Goal: Task Accomplishment & Management: Use online tool/utility

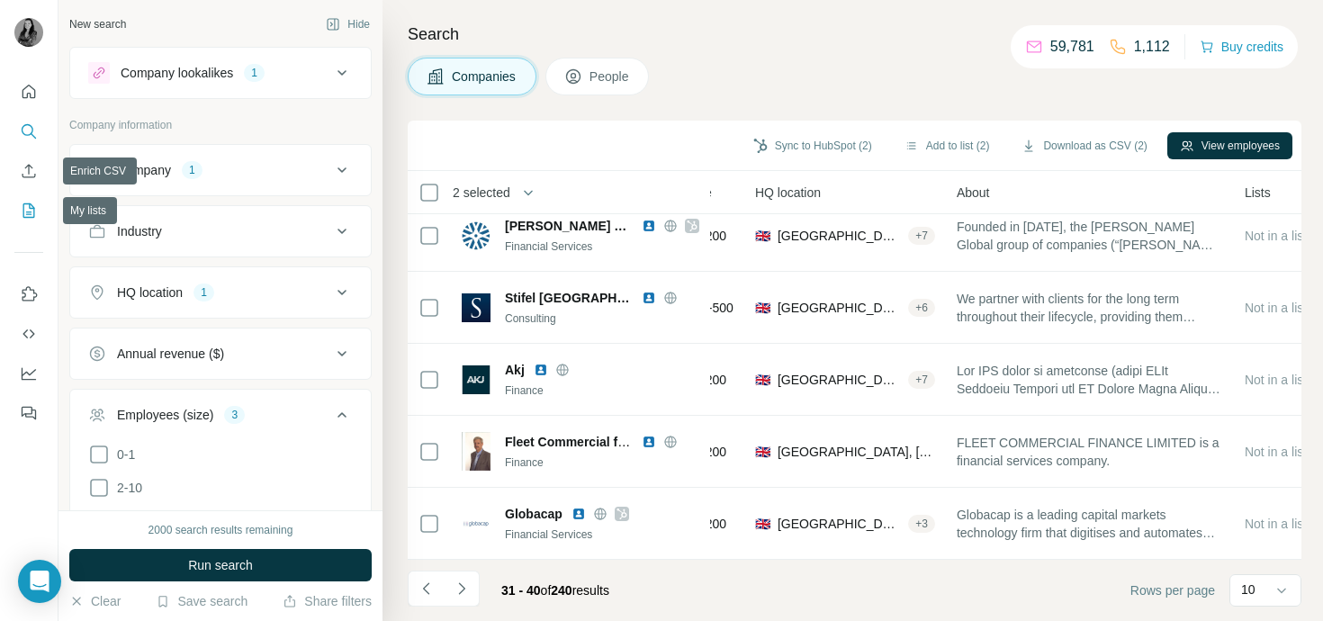
click at [31, 216] on icon "My lists" at bounding box center [29, 211] width 18 height 18
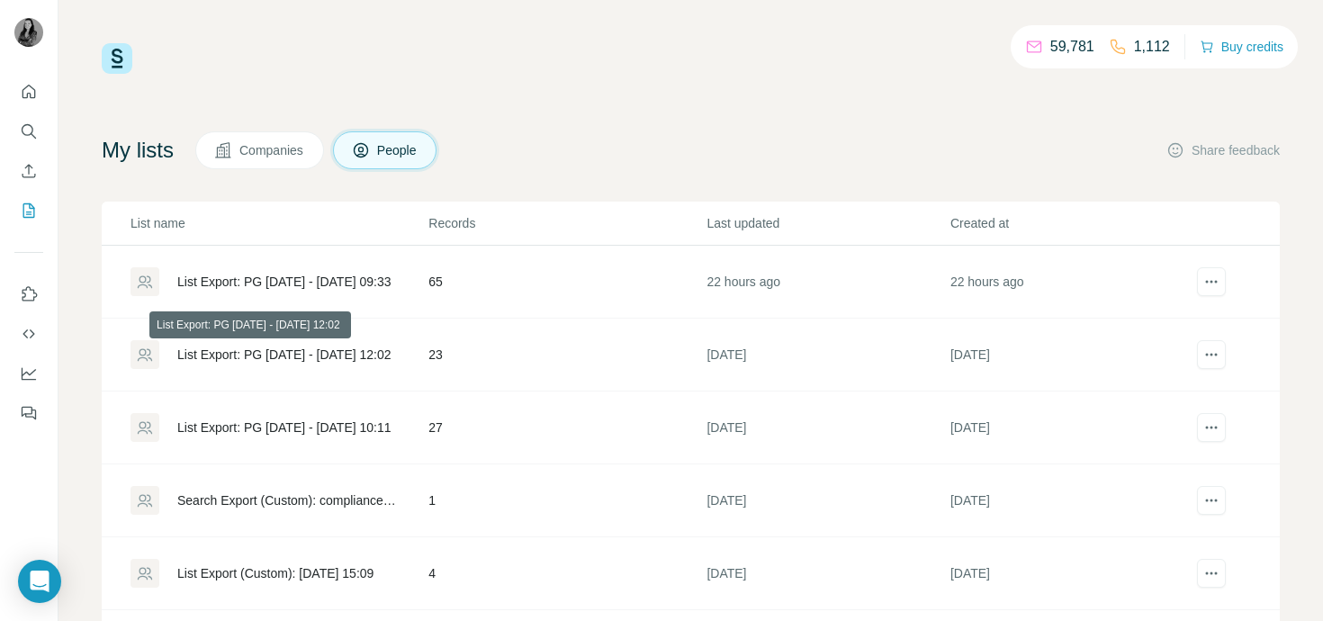
click at [295, 348] on div "List Export: PG [DATE] - [DATE] 12:02" at bounding box center [284, 354] width 214 height 18
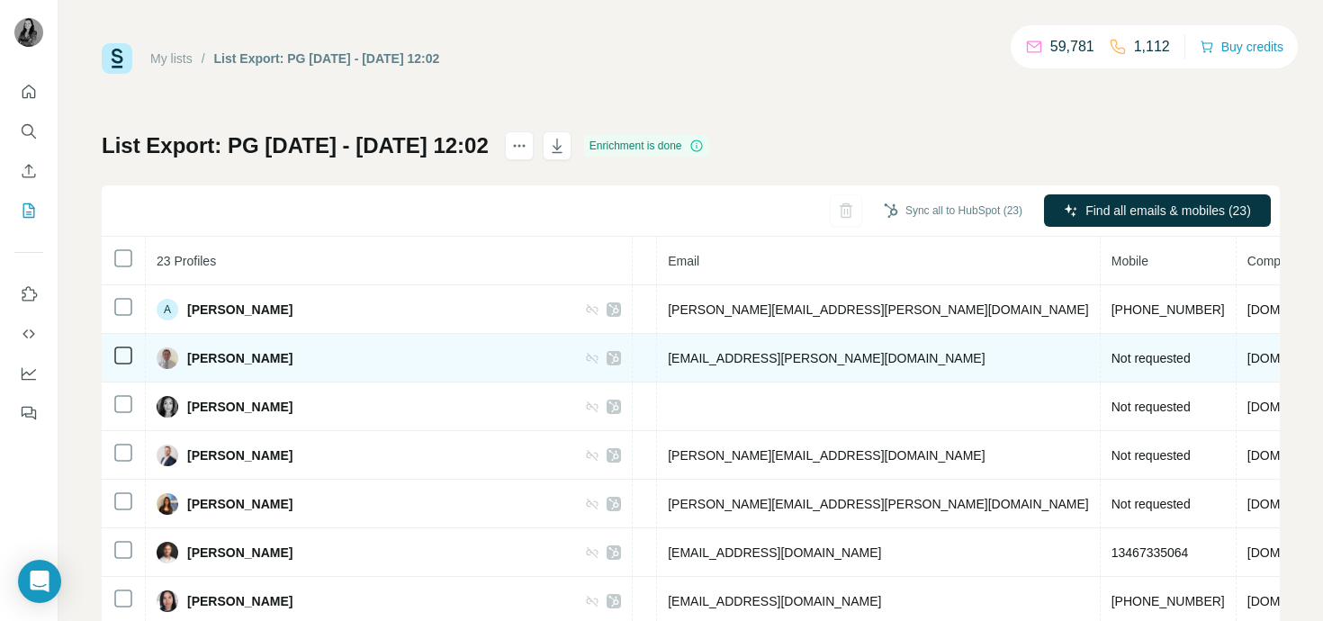
scroll to position [0, 841]
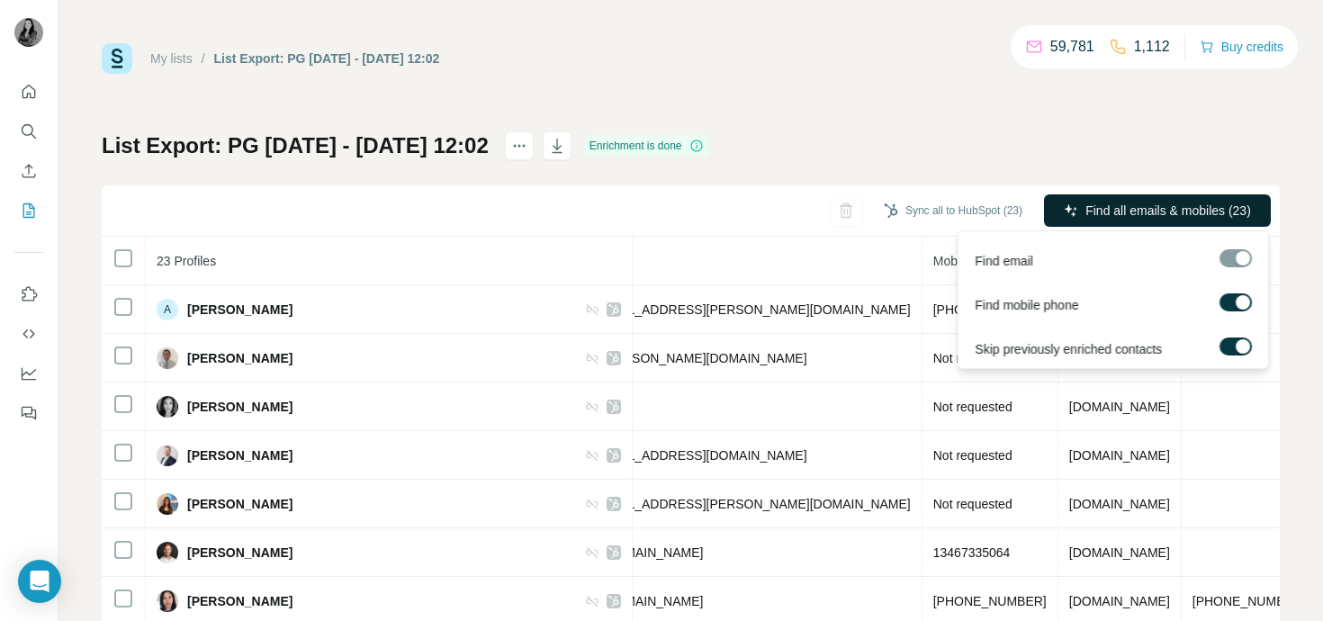
click at [1101, 210] on span "Find all emails & mobiles (23)" at bounding box center [1168, 211] width 166 height 18
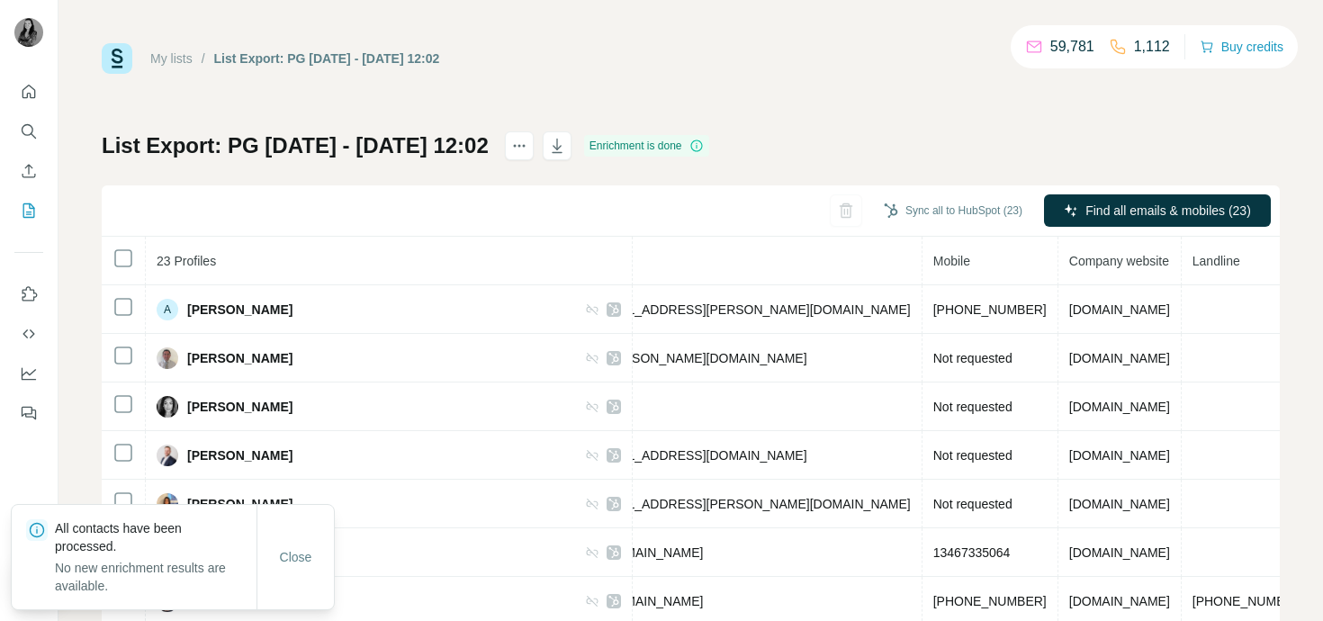
click at [1100, 141] on div "List Export: PG [DATE] - [DATE] 12:02 Enrichment is done Sync all to HubSpot (2…" at bounding box center [691, 421] width 1178 height 580
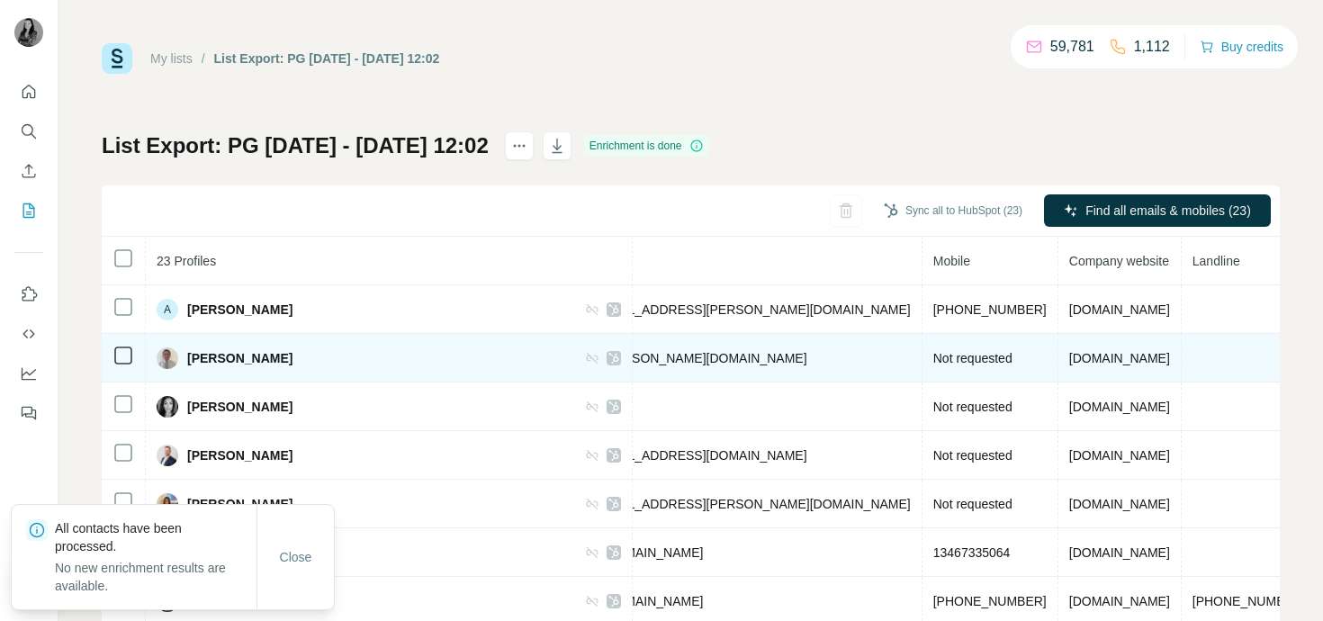
click at [922, 346] on td "Not requested" at bounding box center [990, 358] width 136 height 49
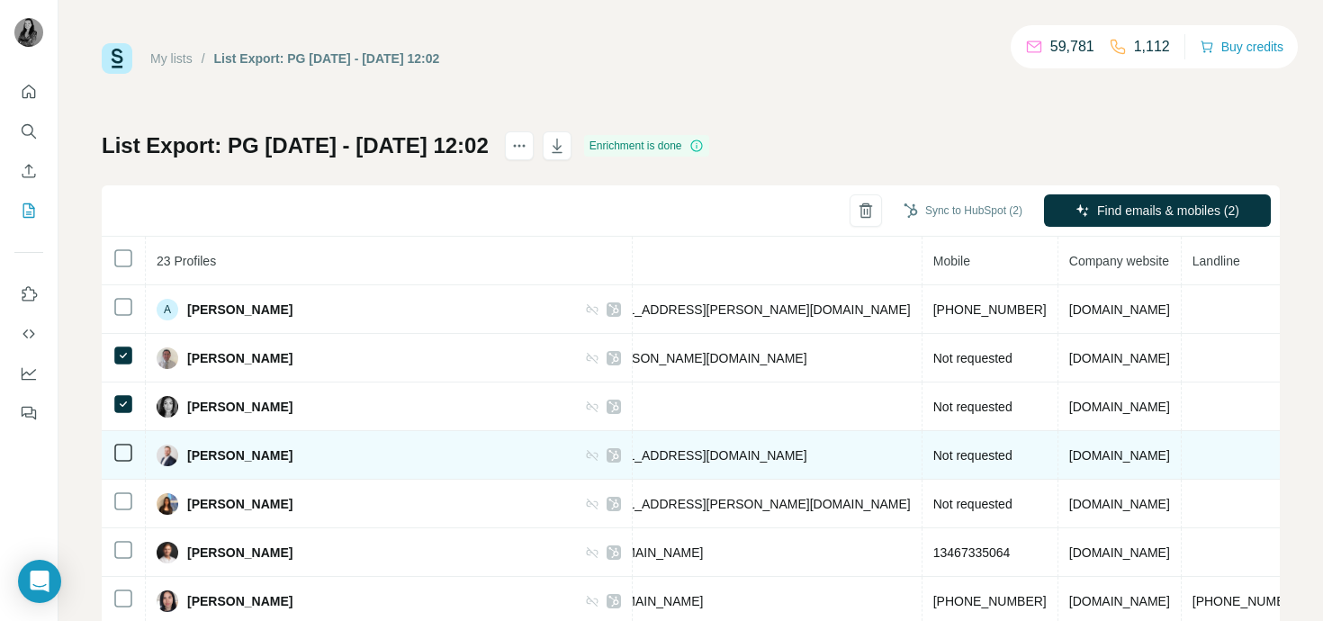
click at [123, 435] on td at bounding box center [124, 455] width 44 height 49
click at [123, 468] on td at bounding box center [124, 455] width 44 height 49
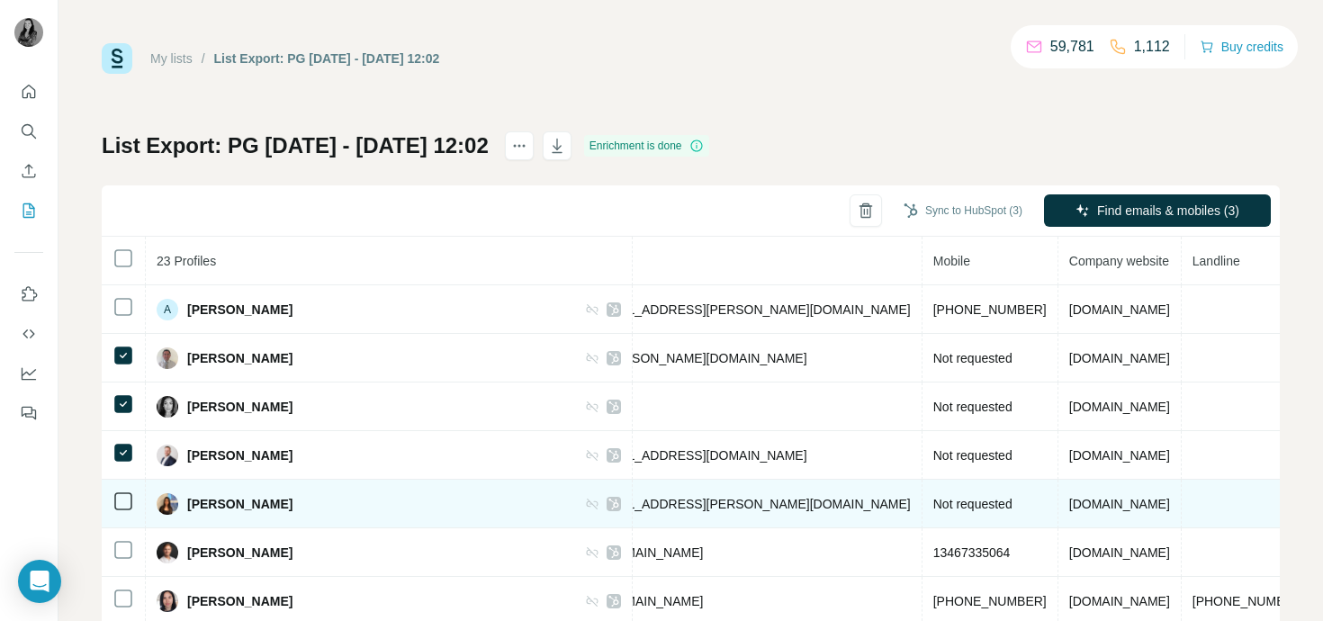
click at [125, 486] on td at bounding box center [124, 504] width 44 height 49
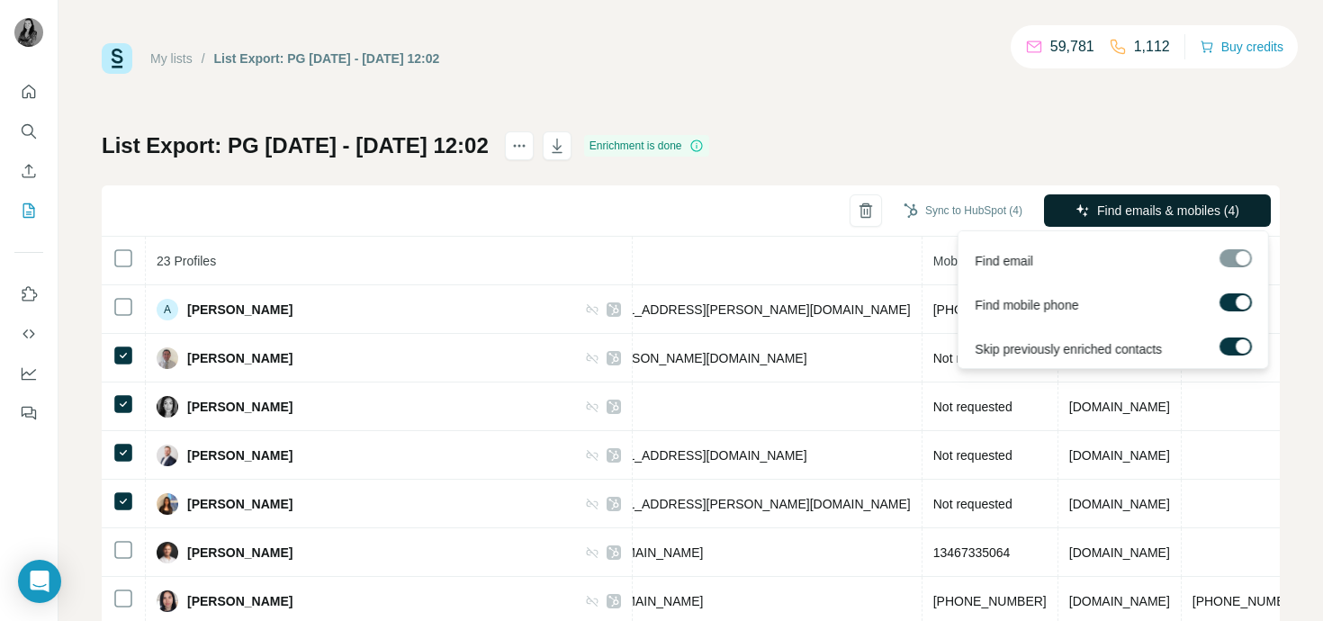
click at [1102, 200] on button "Find emails & mobiles (4)" at bounding box center [1157, 210] width 227 height 32
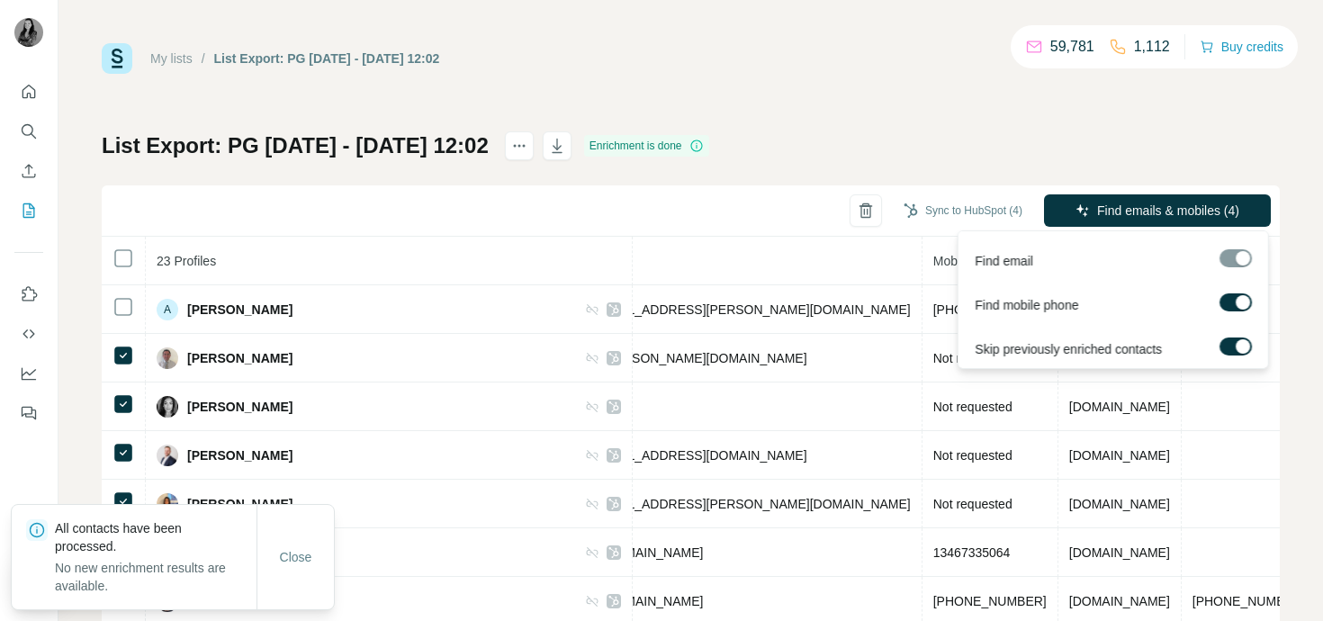
click at [1239, 346] on div at bounding box center [1242, 346] width 14 height 14
click at [1158, 213] on span "Find emails & mobiles (4)" at bounding box center [1168, 211] width 142 height 18
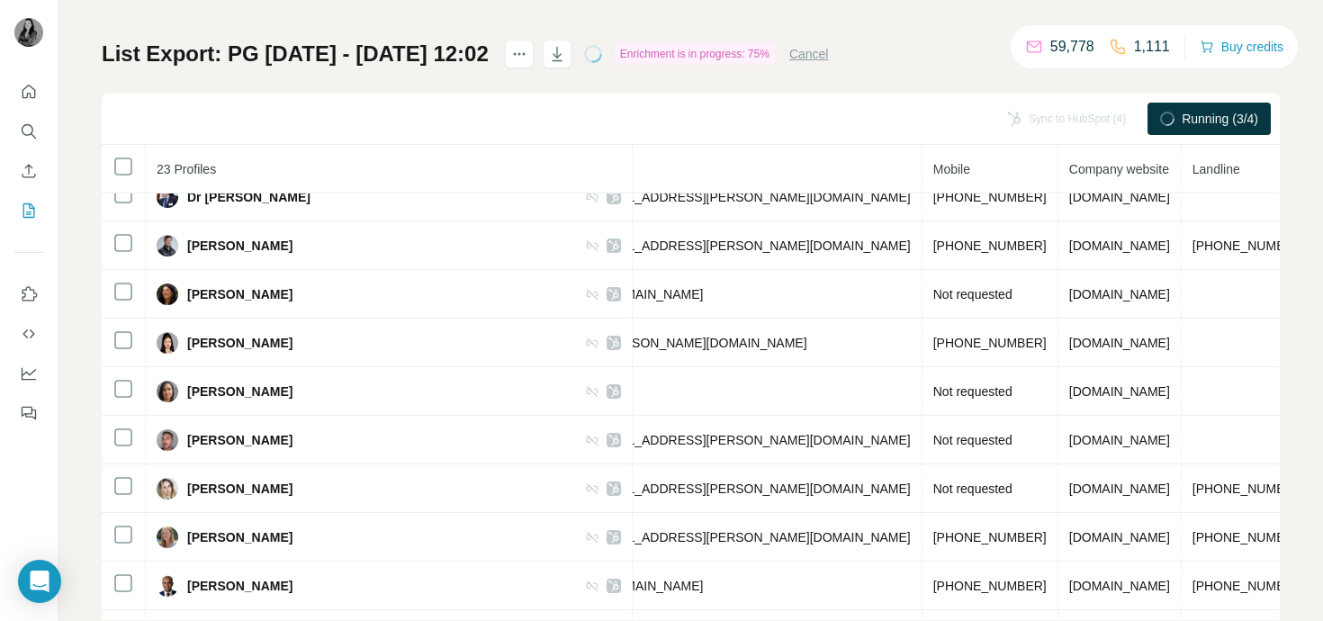
scroll to position [462, 841]
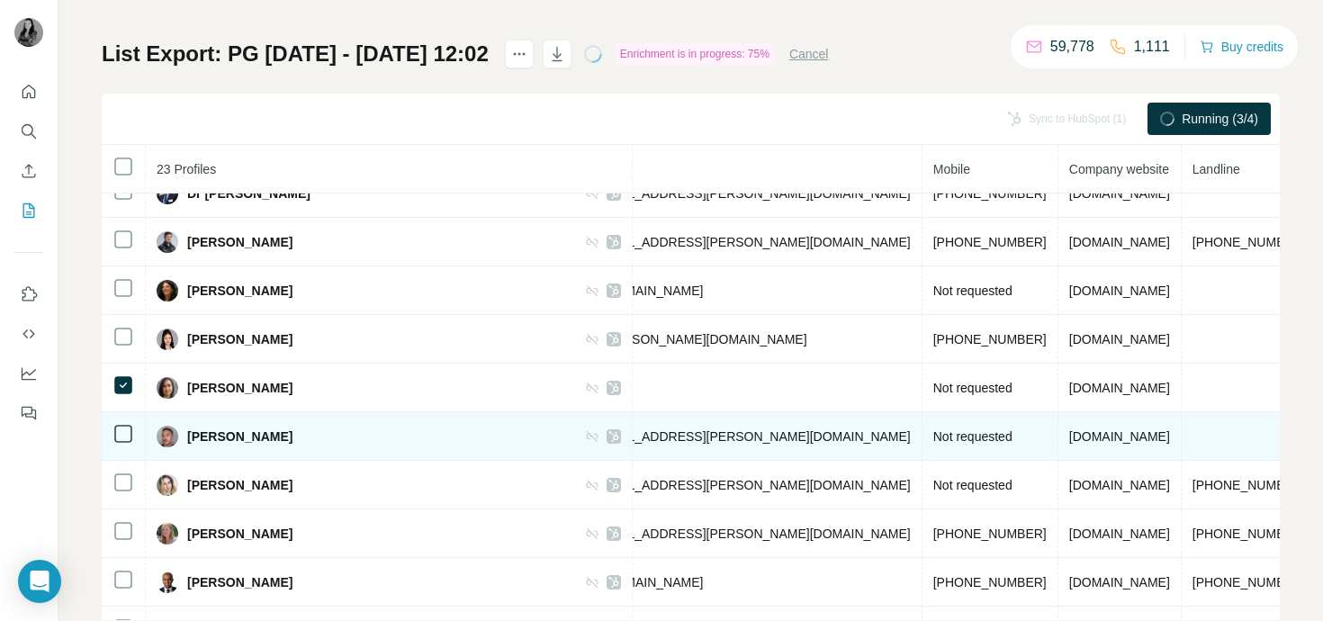
click at [120, 424] on div at bounding box center [123, 434] width 22 height 22
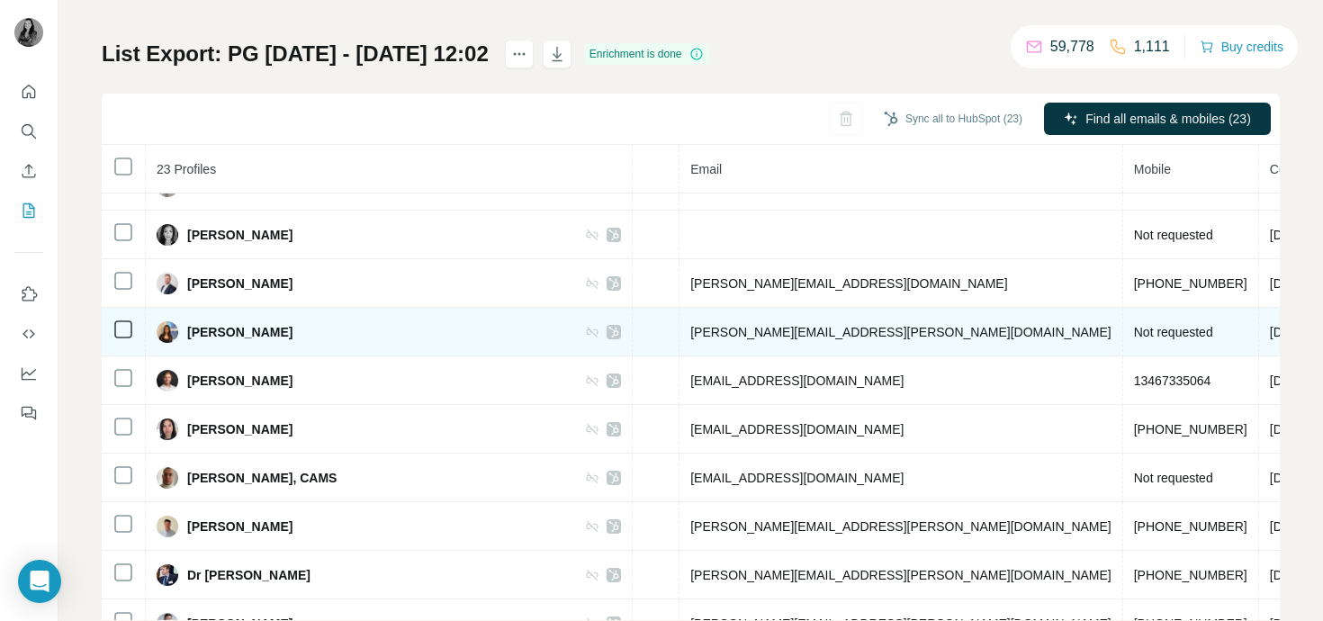
scroll to position [80, 601]
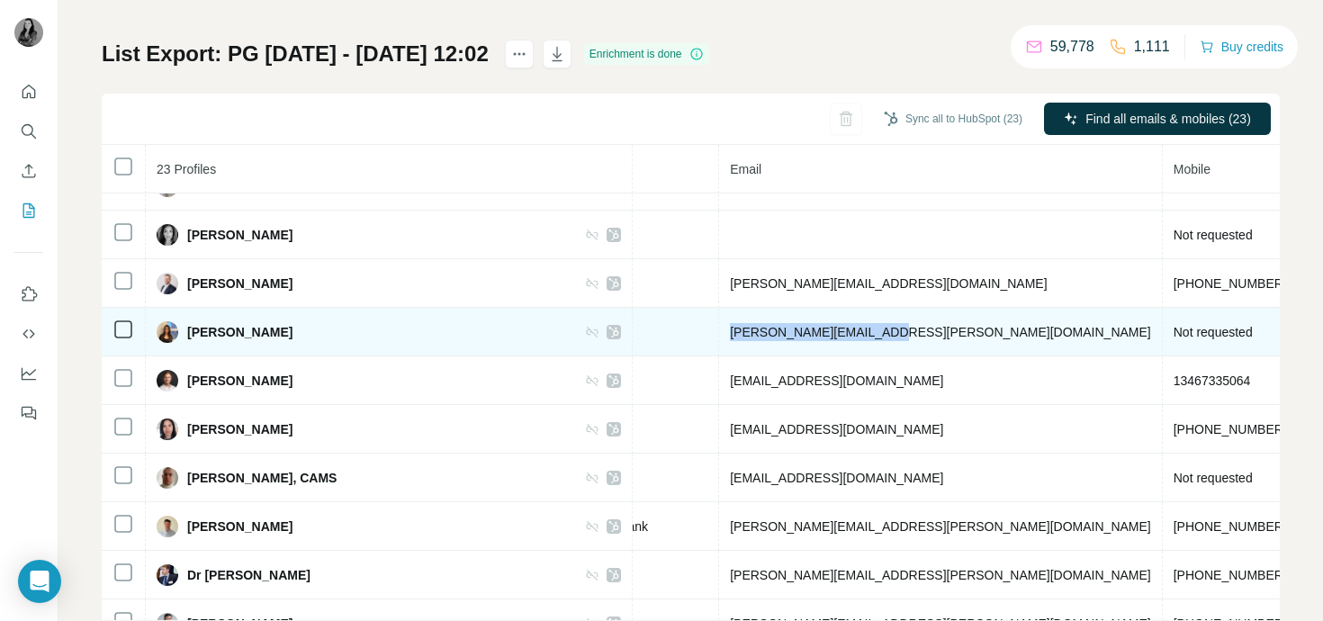
copy span "[PERSON_NAME][EMAIL_ADDRESS][PERSON_NAME][DOMAIN_NAME]"
drag, startPoint x: 892, startPoint y: 335, endPoint x: 740, endPoint y: 333, distance: 152.1
click at [740, 333] on td "[PERSON_NAME][EMAIL_ADDRESS][PERSON_NAME][DOMAIN_NAME]" at bounding box center [941, 332] width 444 height 49
copy span "[PERSON_NAME][EMAIL_ADDRESS][PERSON_NAME][DOMAIN_NAME]"
